Goal: Task Accomplishment & Management: Manage account settings

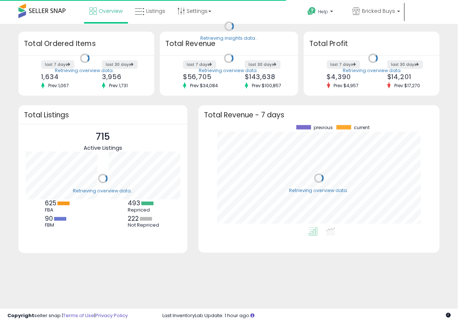
scroll to position [102, 226]
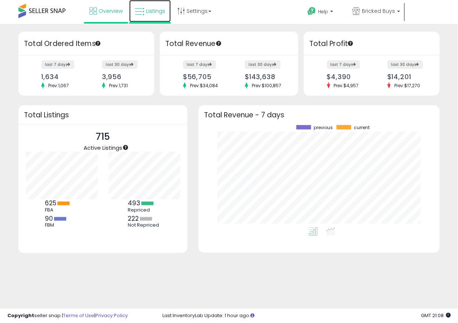
click at [153, 11] on span "Listings" at bounding box center [155, 10] width 19 height 7
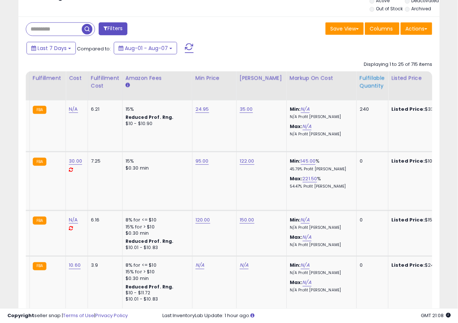
click at [372, 87] on div "Fulfillable Quantity" at bounding box center [372, 81] width 25 height 15
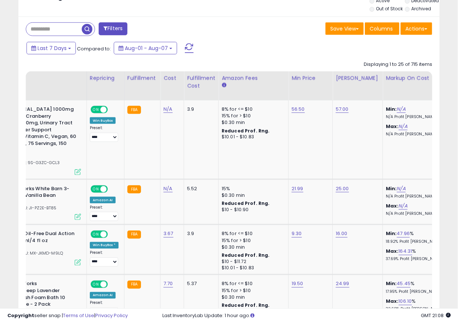
scroll to position [0, 234]
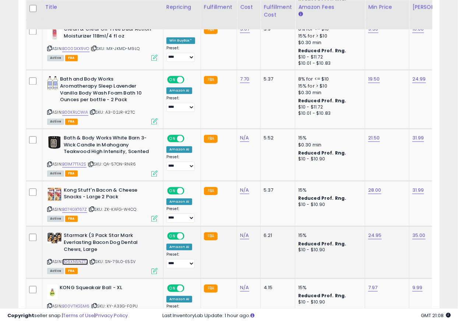
click at [85, 260] on link "B06XN5NZTJ" at bounding box center [75, 262] width 26 height 6
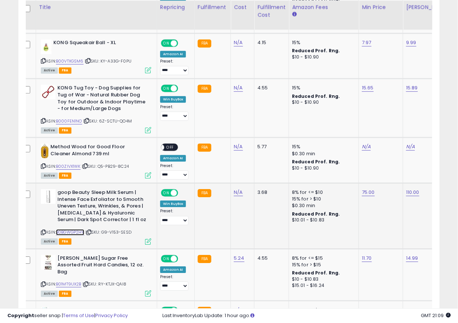
click at [81, 230] on link "B0BGWGP2HY" at bounding box center [70, 232] width 28 height 6
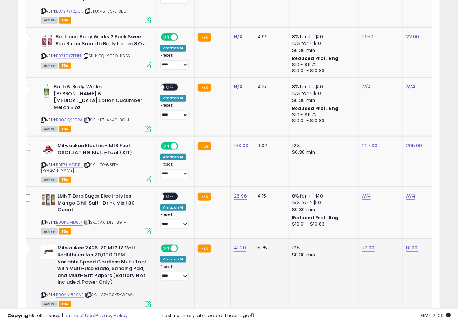
scroll to position [1186, 0]
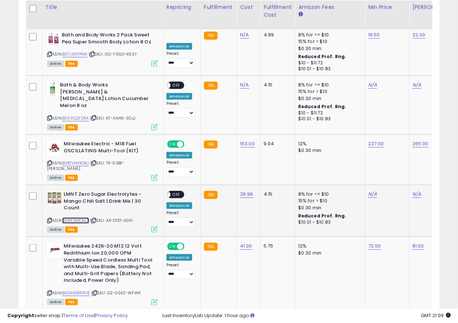
click at [88, 217] on link "B08KSMD5L7" at bounding box center [75, 220] width 27 height 6
click at [176, 192] on span "OFF" at bounding box center [176, 195] width 12 height 6
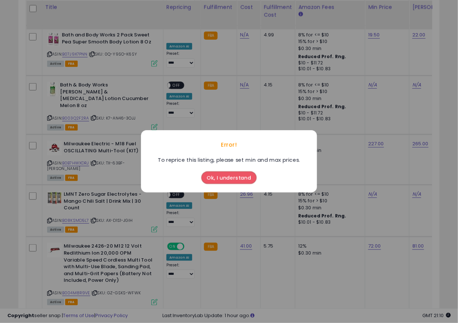
click at [230, 176] on button "Ok, I understand" at bounding box center [228, 178] width 55 height 13
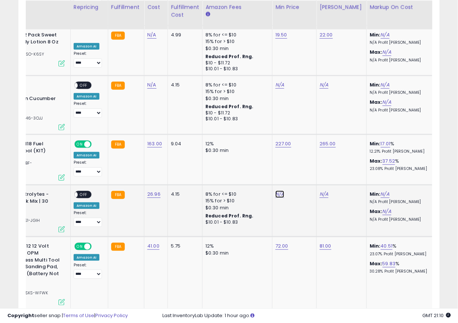
click at [259, 155] on input "number" at bounding box center [258, 155] width 66 height 13
type input "*****"
click at [305, 158] on button "submit" at bounding box center [299, 154] width 13 height 11
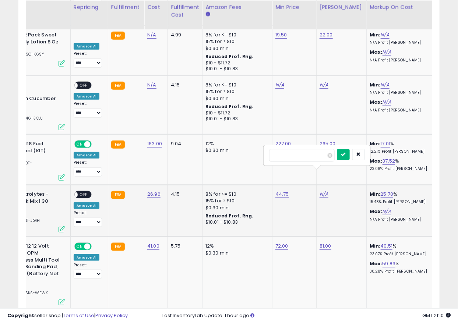
type input "****"
click at [346, 155] on icon "submit" at bounding box center [343, 154] width 4 height 4
click at [82, 192] on span "OFF" at bounding box center [84, 195] width 12 height 6
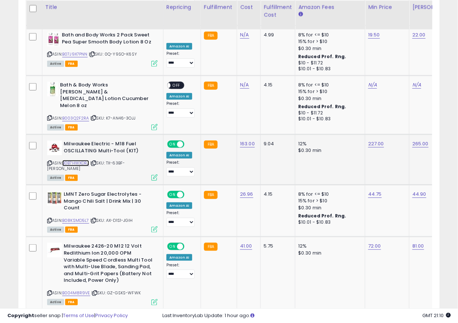
click at [78, 160] on link "B0B7HWXDRJ" at bounding box center [75, 163] width 27 height 6
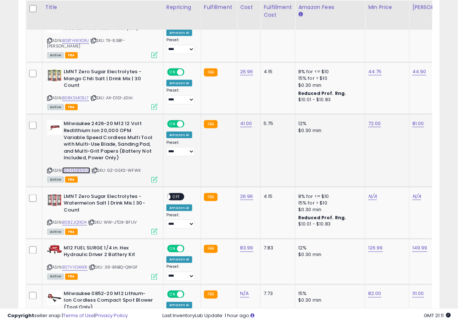
click at [89, 167] on link "B004M8R9VE" at bounding box center [76, 170] width 28 height 6
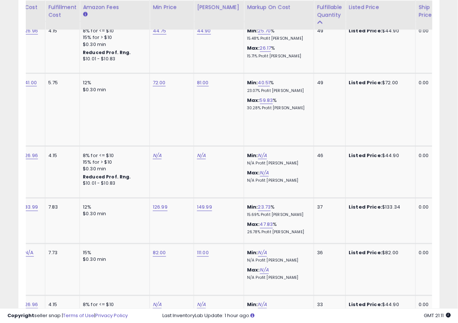
scroll to position [0, 201]
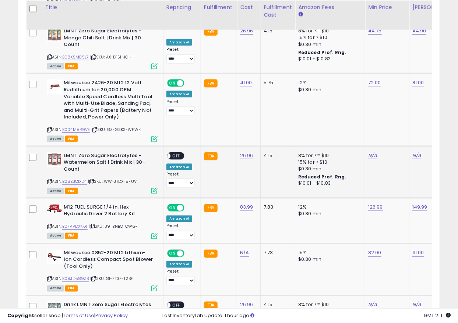
click at [373, 146] on td "N/A" at bounding box center [387, 172] width 44 height 52
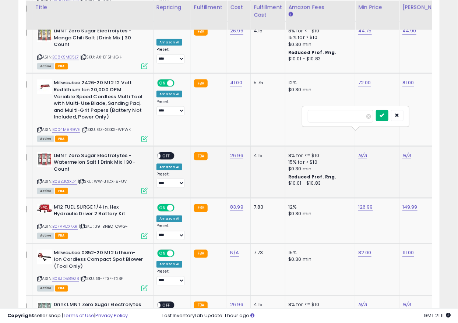
type input "*****"
click at [384, 113] on icon "submit" at bounding box center [382, 115] width 4 height 4
click at [404, 146] on td "N/A" at bounding box center [424, 172] width 50 height 52
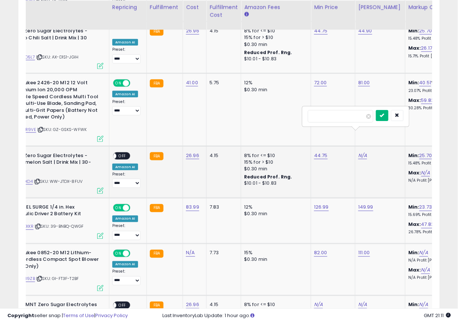
type input "****"
click at [387, 117] on button "submit" at bounding box center [382, 115] width 13 height 11
click at [117, 152] on div "ON OFF" at bounding box center [121, 156] width 17 height 8
click at [117, 153] on div "ON OFF" at bounding box center [109, 156] width 17 height 6
click at [119, 153] on span "OFF" at bounding box center [122, 156] width 12 height 6
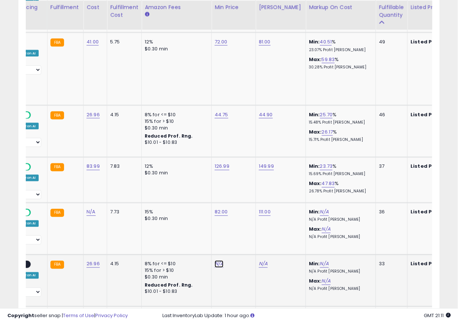
click at [202, 225] on input "number" at bounding box center [197, 224] width 66 height 13
type input "*****"
click at [245, 221] on button "submit" at bounding box center [238, 223] width 13 height 11
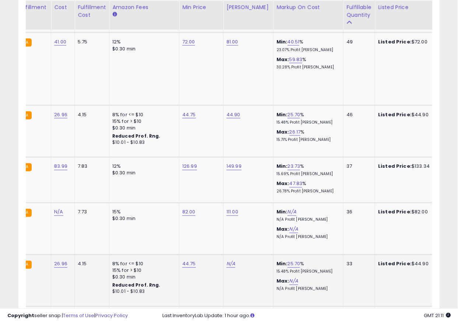
click at [233, 261] on div "N/A" at bounding box center [246, 264] width 41 height 7
click at [226, 226] on input "number" at bounding box center [209, 224] width 66 height 13
type input "****"
click at [252, 224] on icon "submit" at bounding box center [250, 223] width 4 height 4
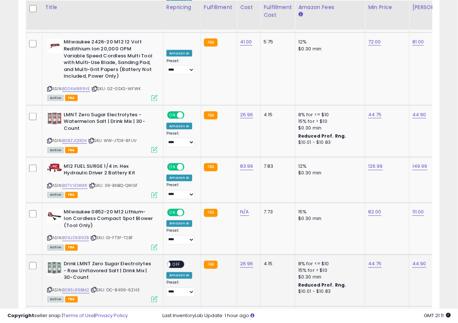
click at [177, 262] on span "OFF" at bounding box center [176, 265] width 12 height 6
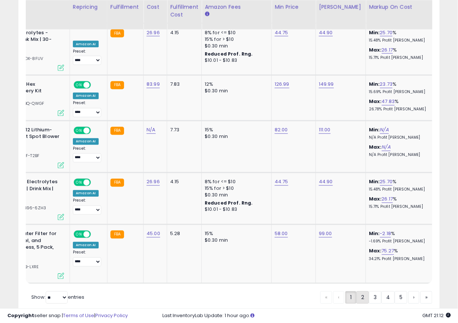
click at [381, 291] on link "2" at bounding box center [387, 297] width 13 height 13
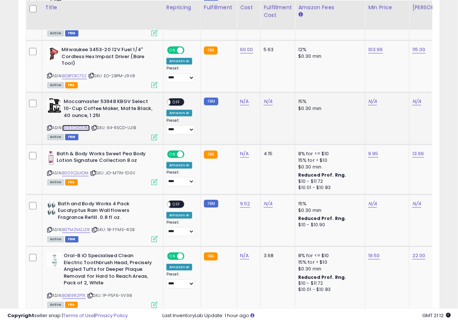
click at [85, 127] on link "B093DXS54M" at bounding box center [76, 128] width 28 height 6
